Goal: Navigation & Orientation: Find specific page/section

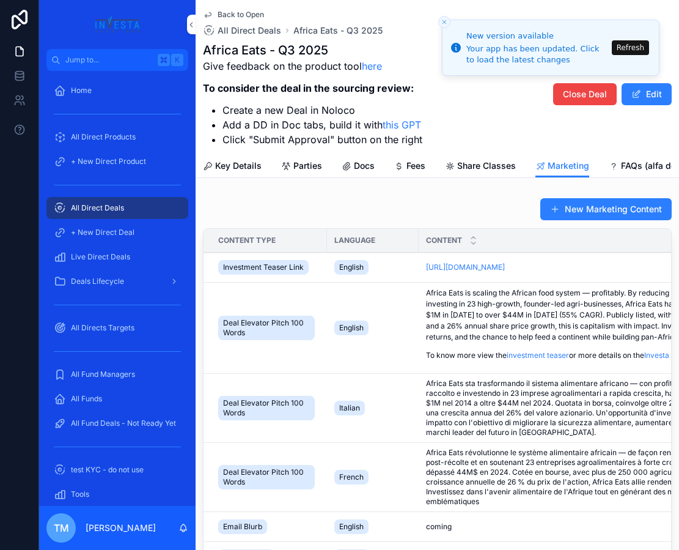
click at [105, 64] on span "Jump to..." at bounding box center [108, 60] width 87 height 10
click at [113, 57] on span "Jump to..." at bounding box center [108, 60] width 87 height 10
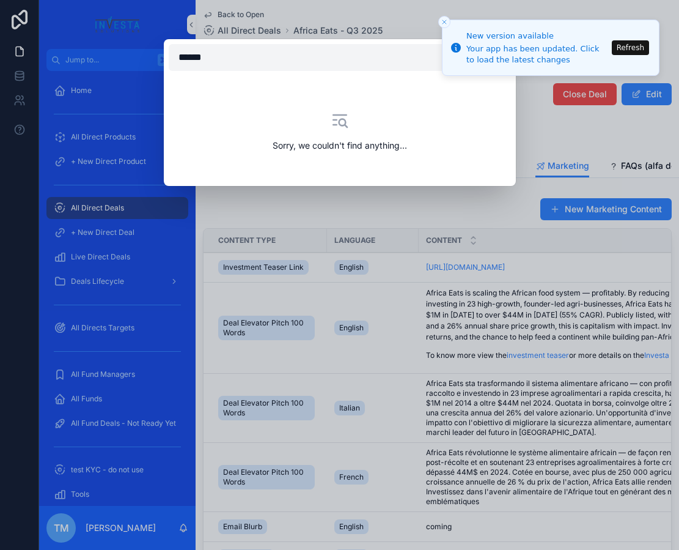
type input "*******"
click at [279, 64] on input "text" at bounding box center [340, 57] width 342 height 27
type input "*"
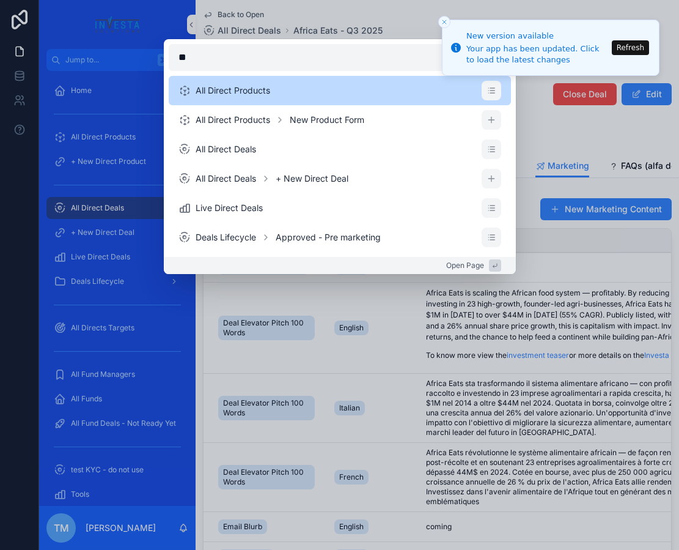
type input "*"
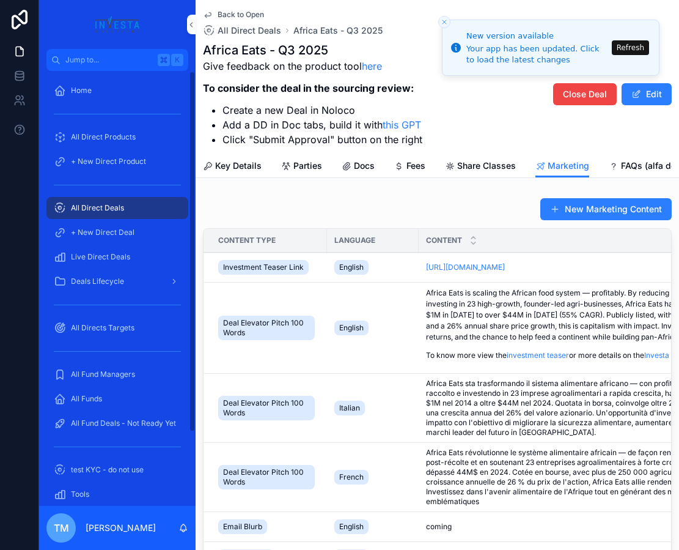
click at [263, 33] on span "All Direct Deals" at bounding box center [250, 30] width 64 height 12
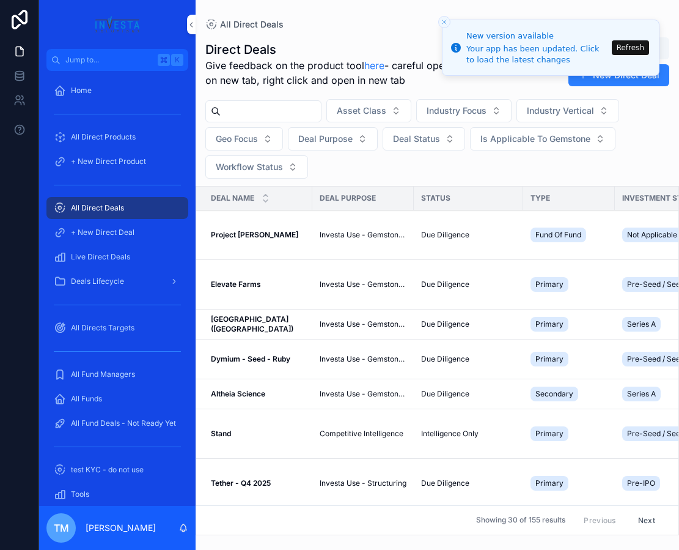
click at [124, 268] on div "Live Direct Deals" at bounding box center [117, 257] width 157 height 24
click at [122, 259] on span "Live Direct Deals" at bounding box center [100, 257] width 59 height 10
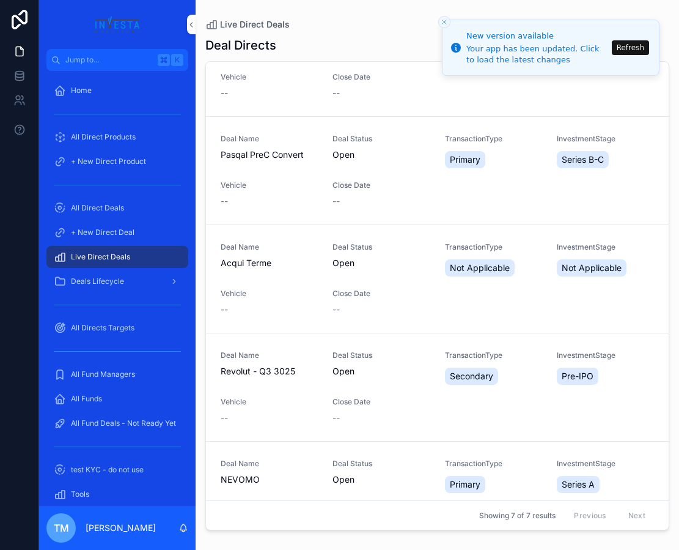
scroll to position [305, 0]
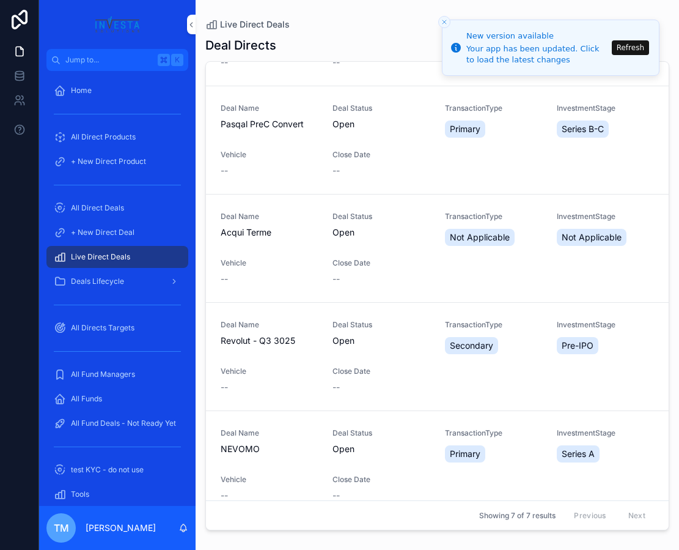
click at [284, 338] on span "Revolut - Q3 3025" at bounding box center [269, 340] width 97 height 12
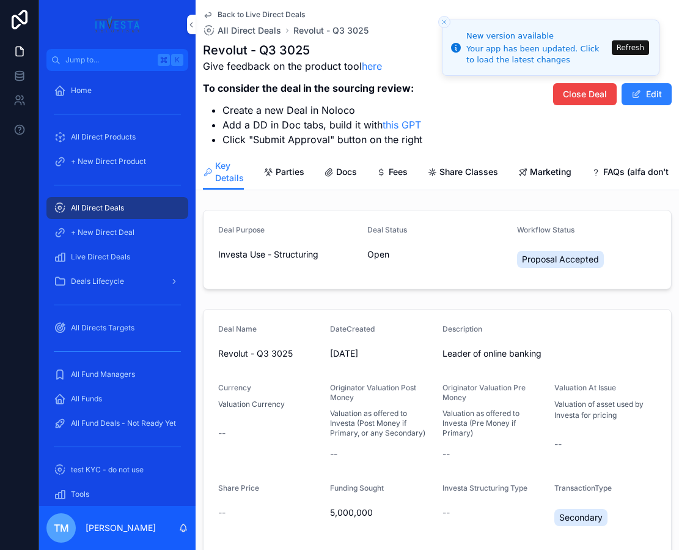
click at [560, 168] on span "Marketing" at bounding box center [551, 172] width 42 height 12
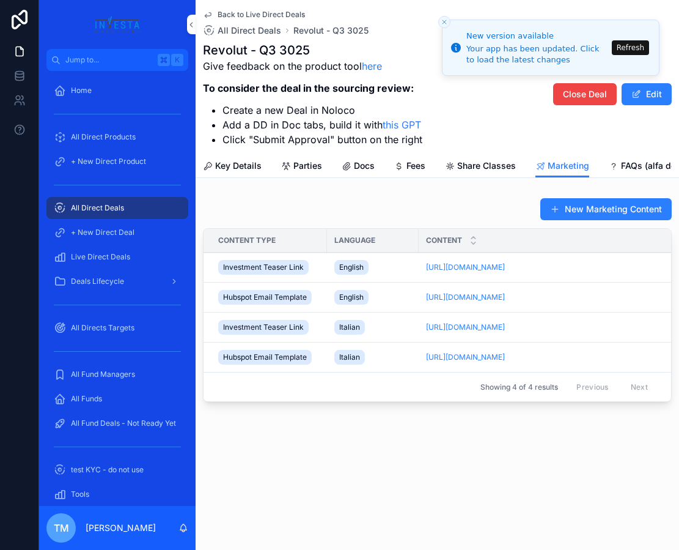
click at [0, 0] on icon "scrollable content" at bounding box center [0, 0] width 0 height 0
